Goal: Task Accomplishment & Management: Use online tool/utility

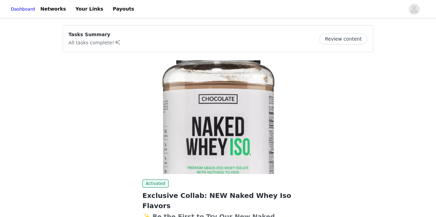
scroll to position [66, 0]
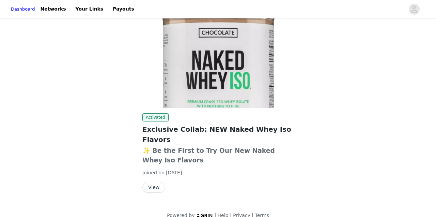
click at [150, 182] on button "View" at bounding box center [153, 187] width 23 height 11
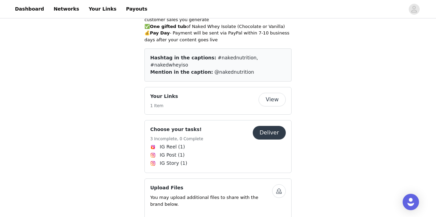
scroll to position [432, 0]
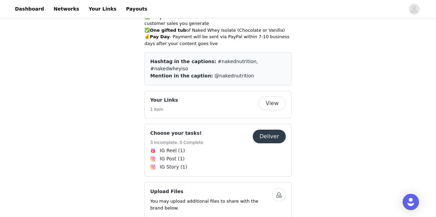
click at [269, 96] on button "View" at bounding box center [272, 103] width 27 height 14
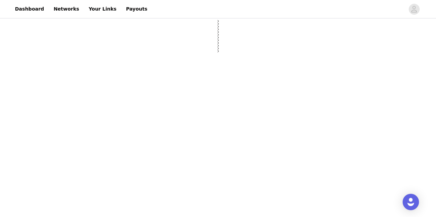
select select "12"
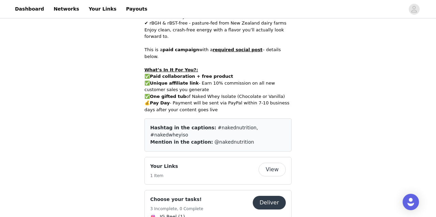
scroll to position [371, 0]
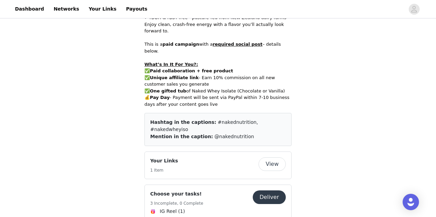
click at [279, 157] on button "View" at bounding box center [272, 164] width 27 height 14
select select "12"
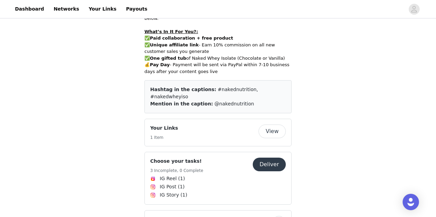
scroll to position [405, 0]
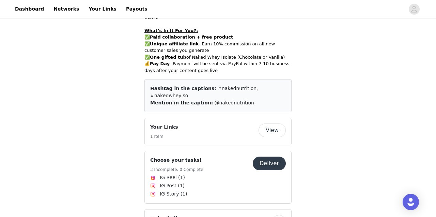
click at [267, 156] on button "Deliver" at bounding box center [269, 163] width 33 height 14
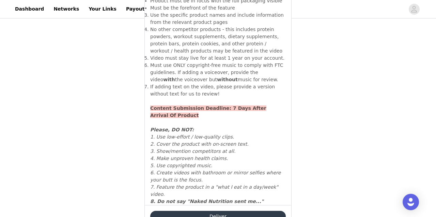
scroll to position [691, 0]
